Goal: Task Accomplishment & Management: Use online tool/utility

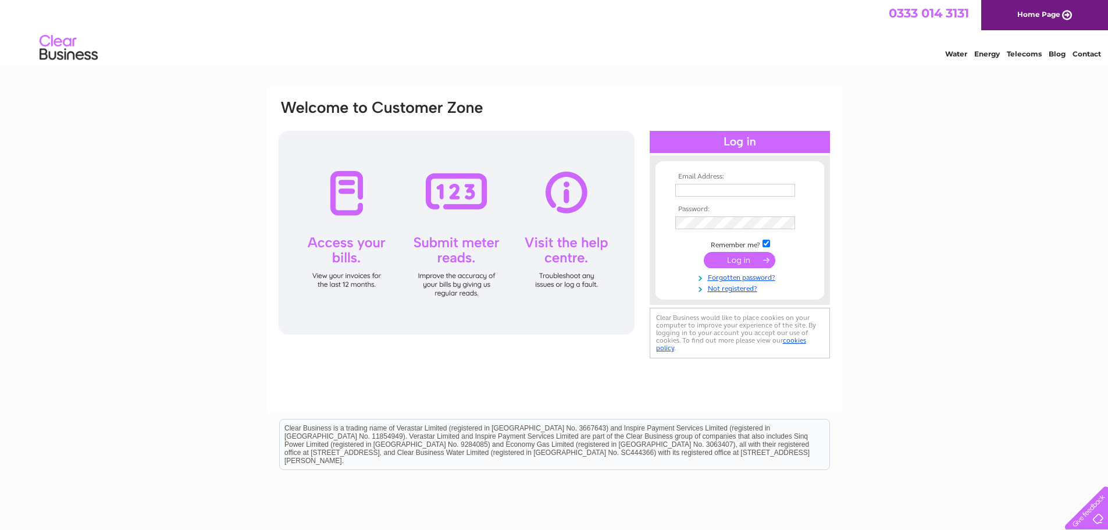
type input "[EMAIL_ADDRESS][DOMAIN_NAME]"
click at [756, 262] on input "submit" at bounding box center [740, 260] width 72 height 16
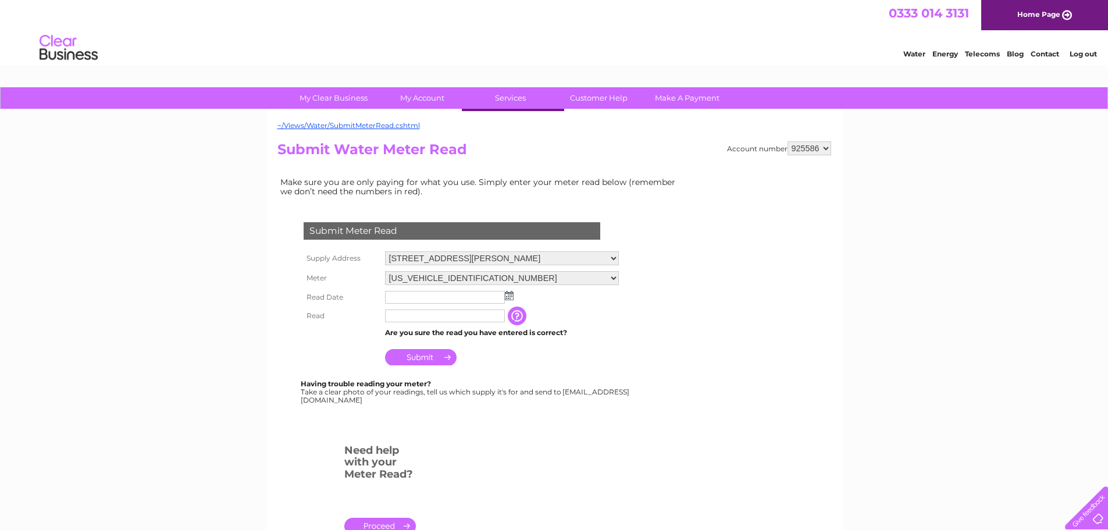
click at [602, 197] on td "Make sure you are only paying for what you use. Simply enter your meter read be…" at bounding box center [480, 186] width 407 height 24
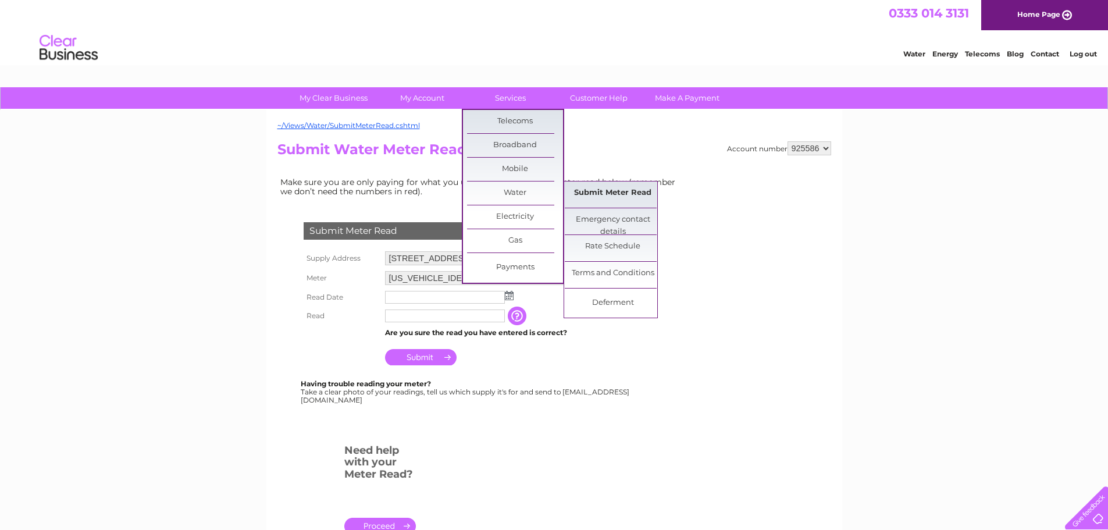
click at [586, 196] on link "Submit Meter Read" at bounding box center [613, 192] width 96 height 23
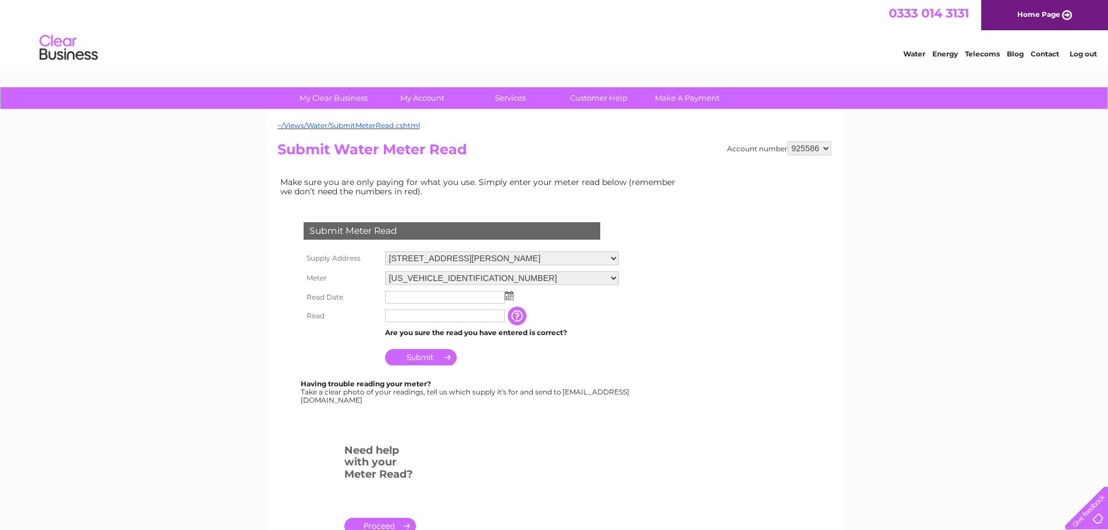
click at [422, 299] on input "text" at bounding box center [445, 297] width 120 height 13
click at [508, 297] on img at bounding box center [510, 295] width 9 height 9
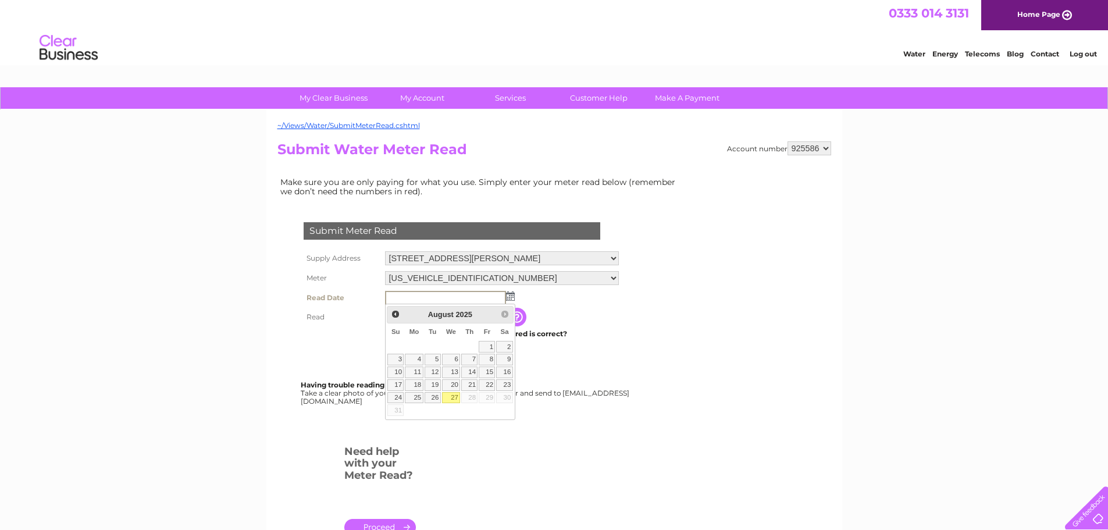
click at [450, 399] on link "27" at bounding box center [451, 398] width 19 height 12
type input "2025/08/27"
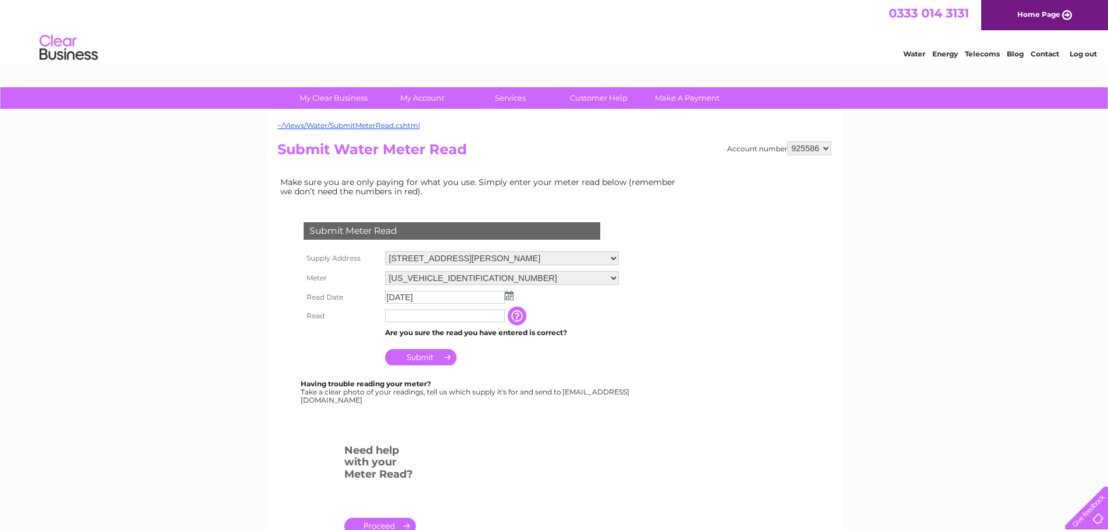
click at [445, 316] on input "text" at bounding box center [445, 315] width 120 height 13
type input "225"
click at [420, 355] on input "Submit" at bounding box center [421, 358] width 72 height 16
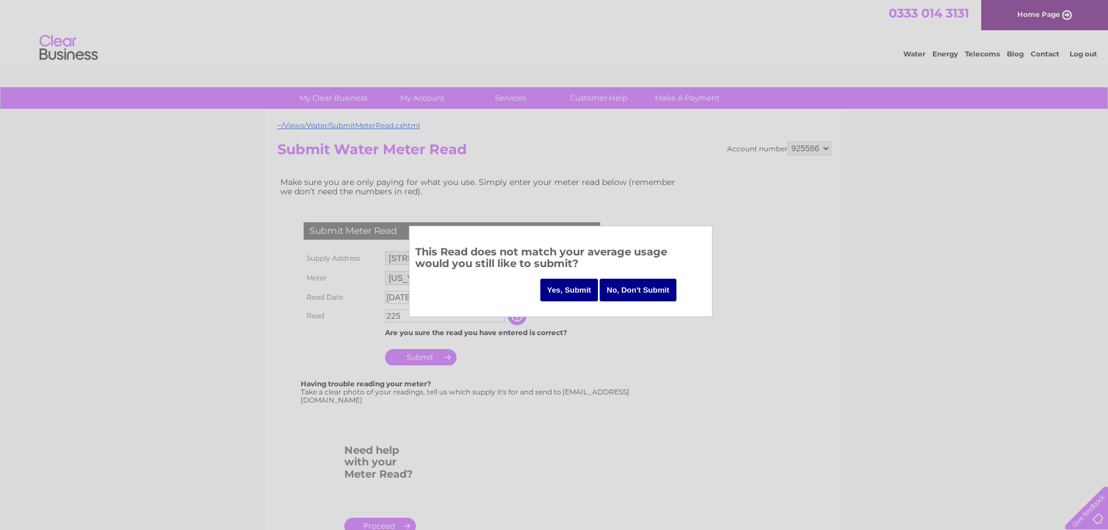
click at [586, 284] on input "Yes, Submit" at bounding box center [569, 290] width 58 height 23
